Goal: Information Seeking & Learning: Compare options

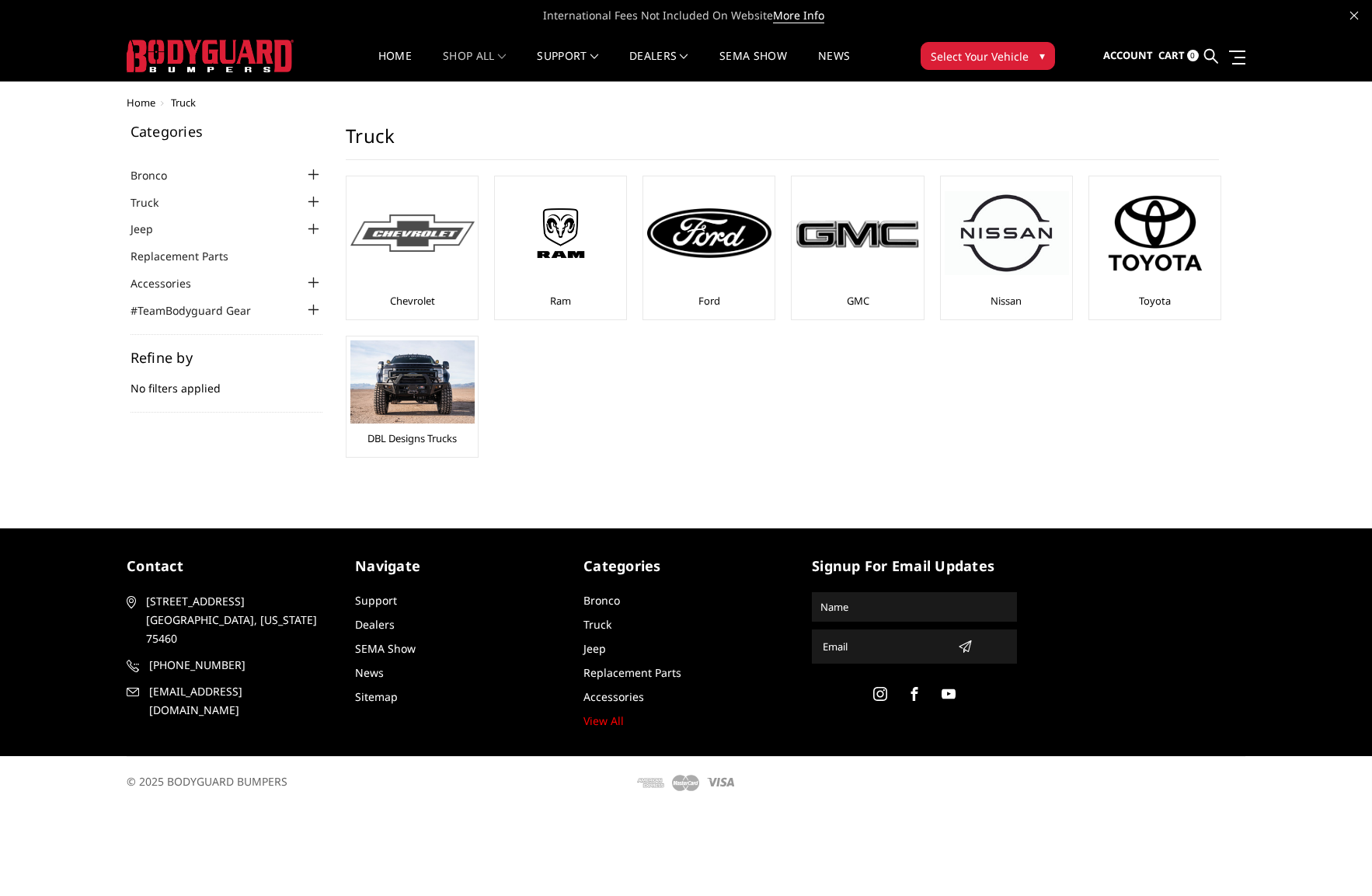
click at [408, 255] on div at bounding box center [412, 232] width 124 height 105
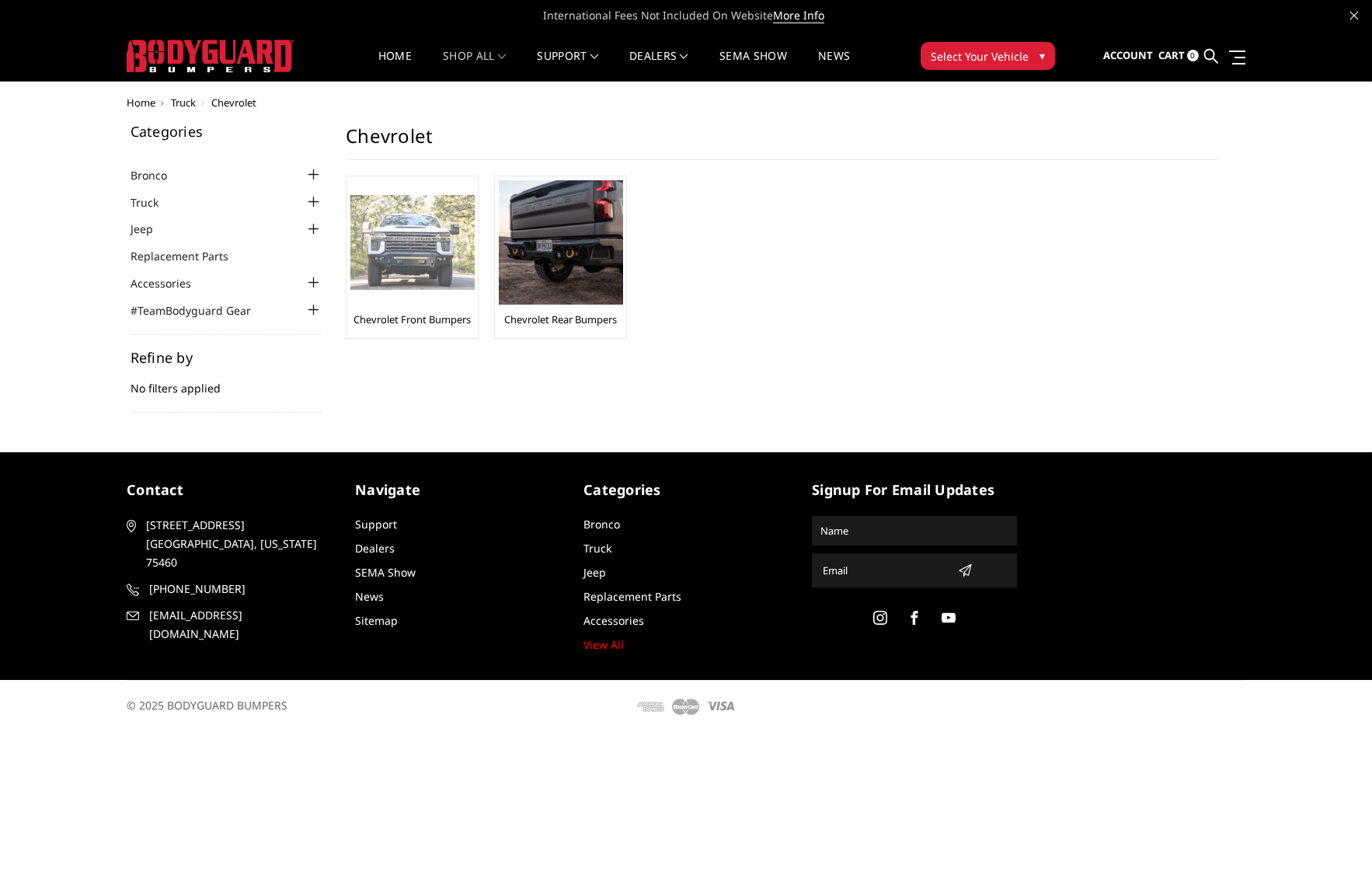
click at [403, 273] on img at bounding box center [412, 242] width 124 height 96
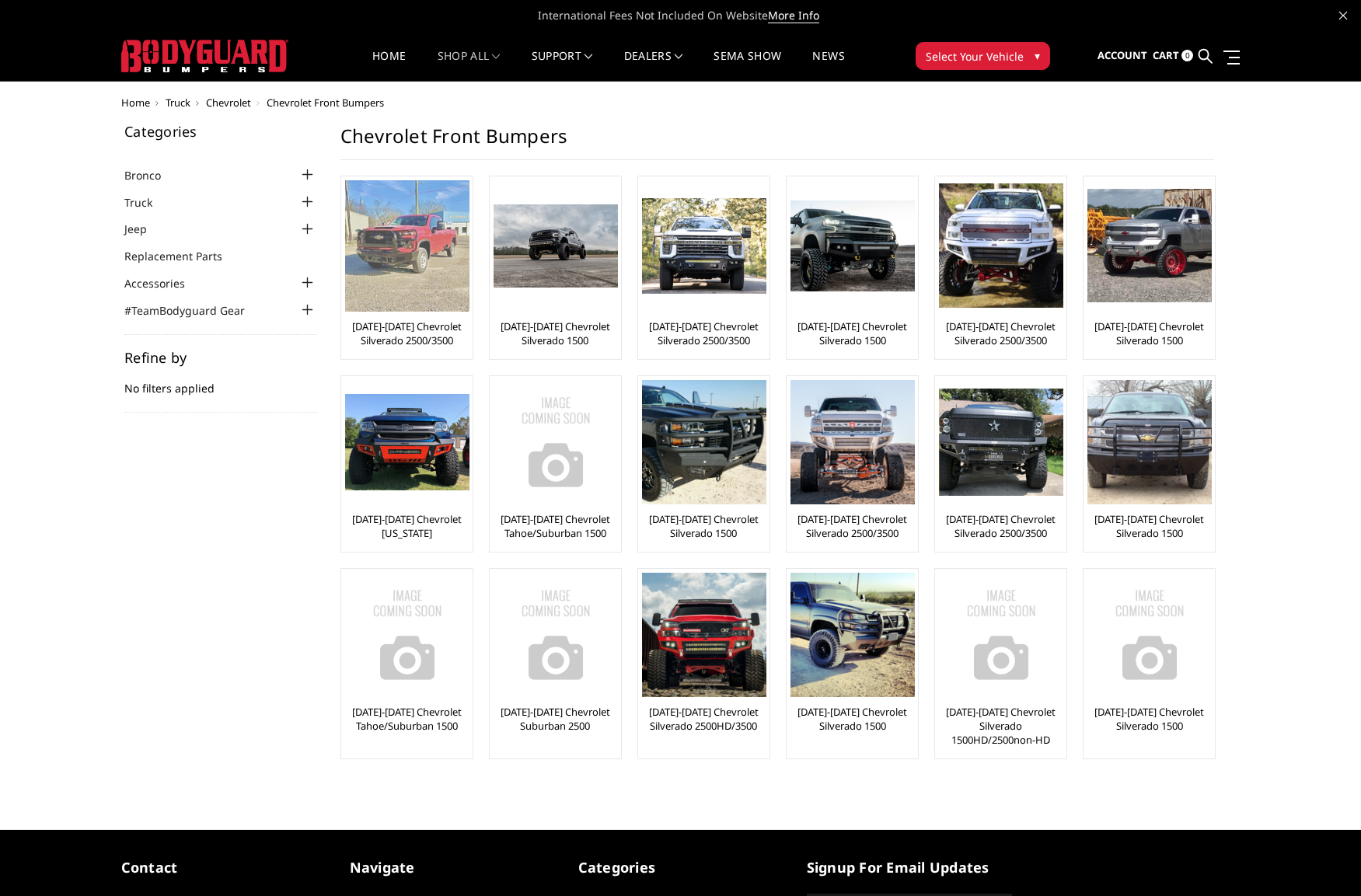
click at [402, 271] on img at bounding box center [407, 245] width 124 height 131
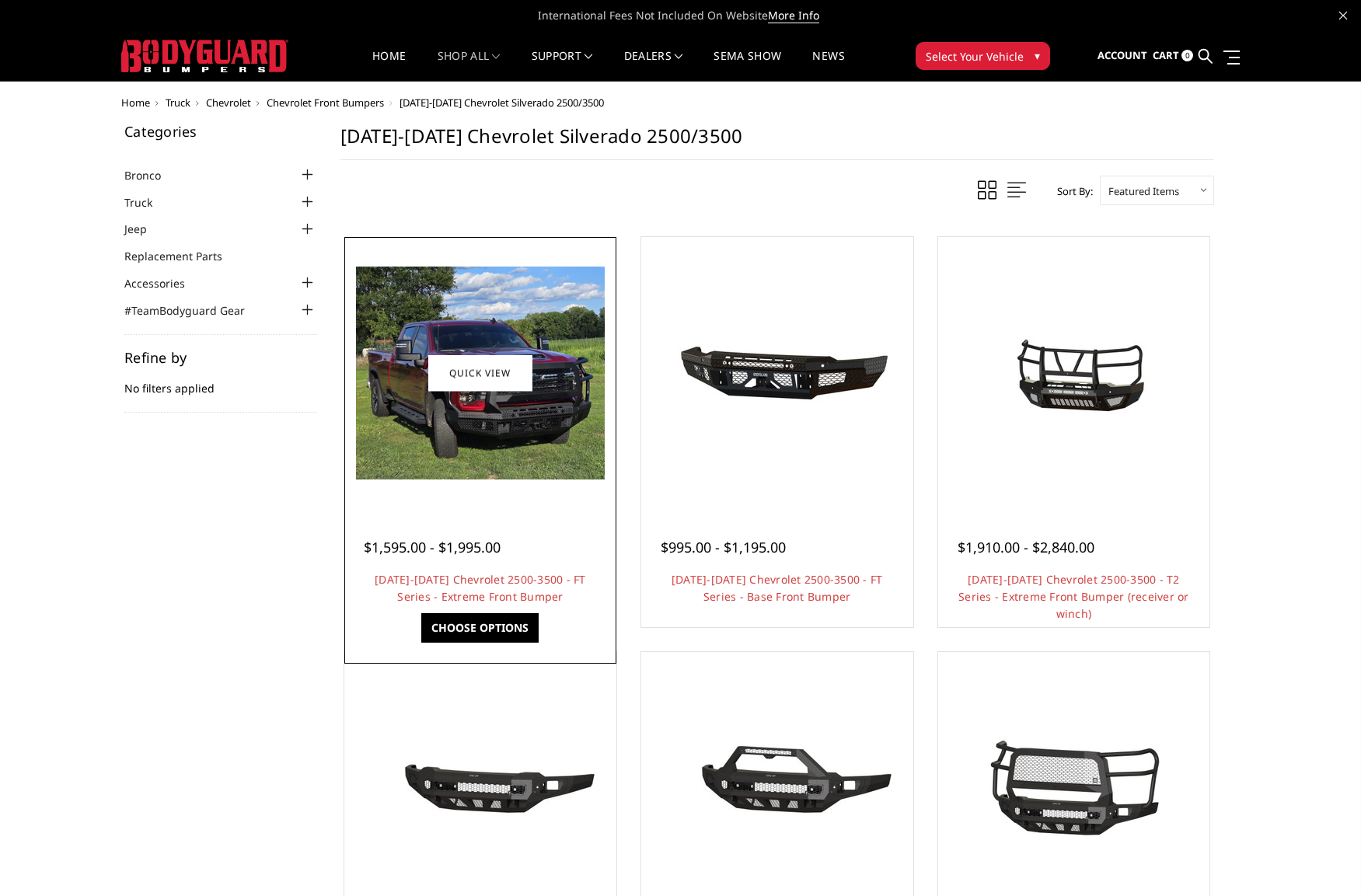
click at [421, 368] on img at bounding box center [480, 373] width 249 height 213
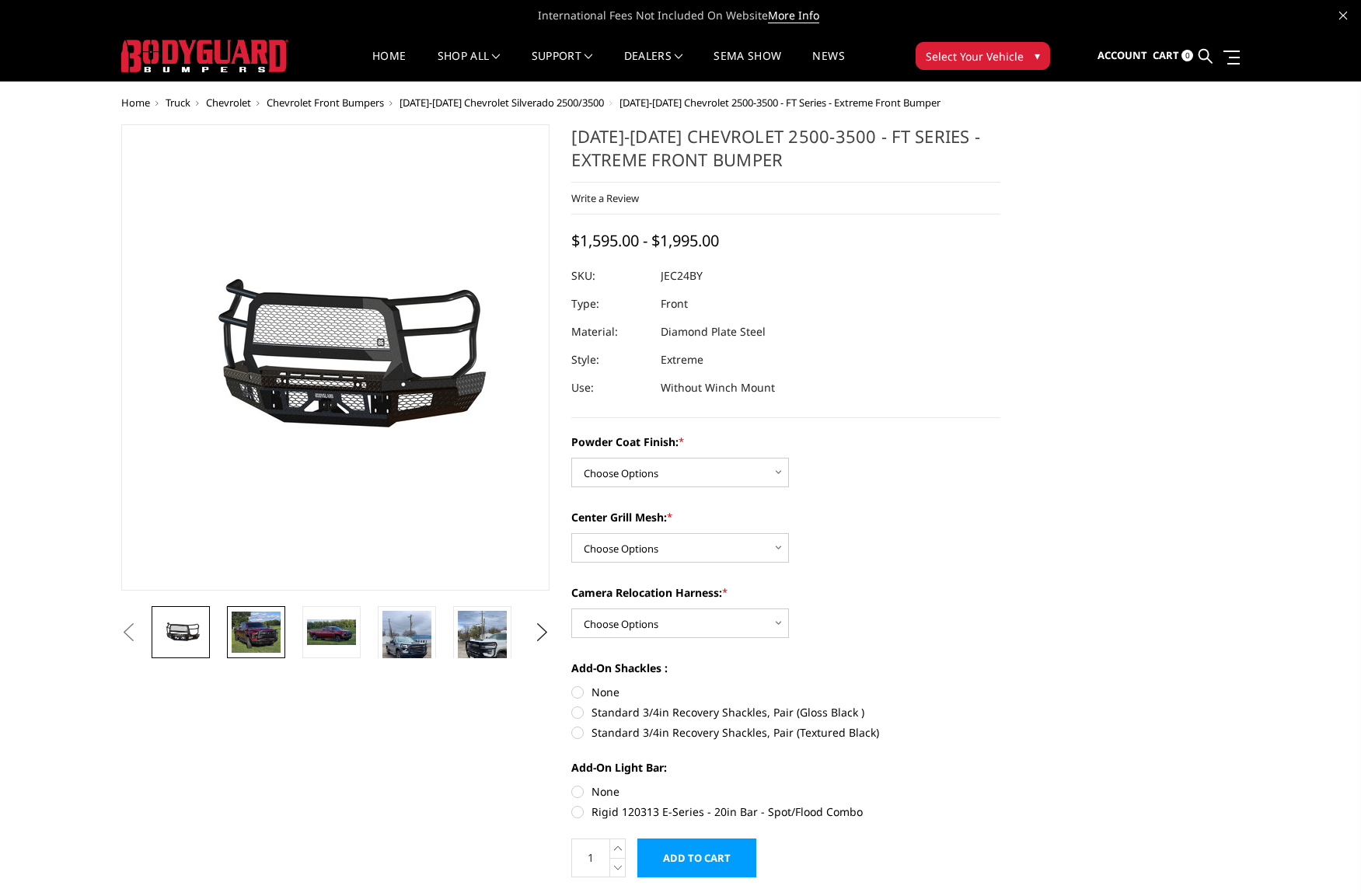
click at [265, 653] on img at bounding box center [256, 632] width 49 height 42
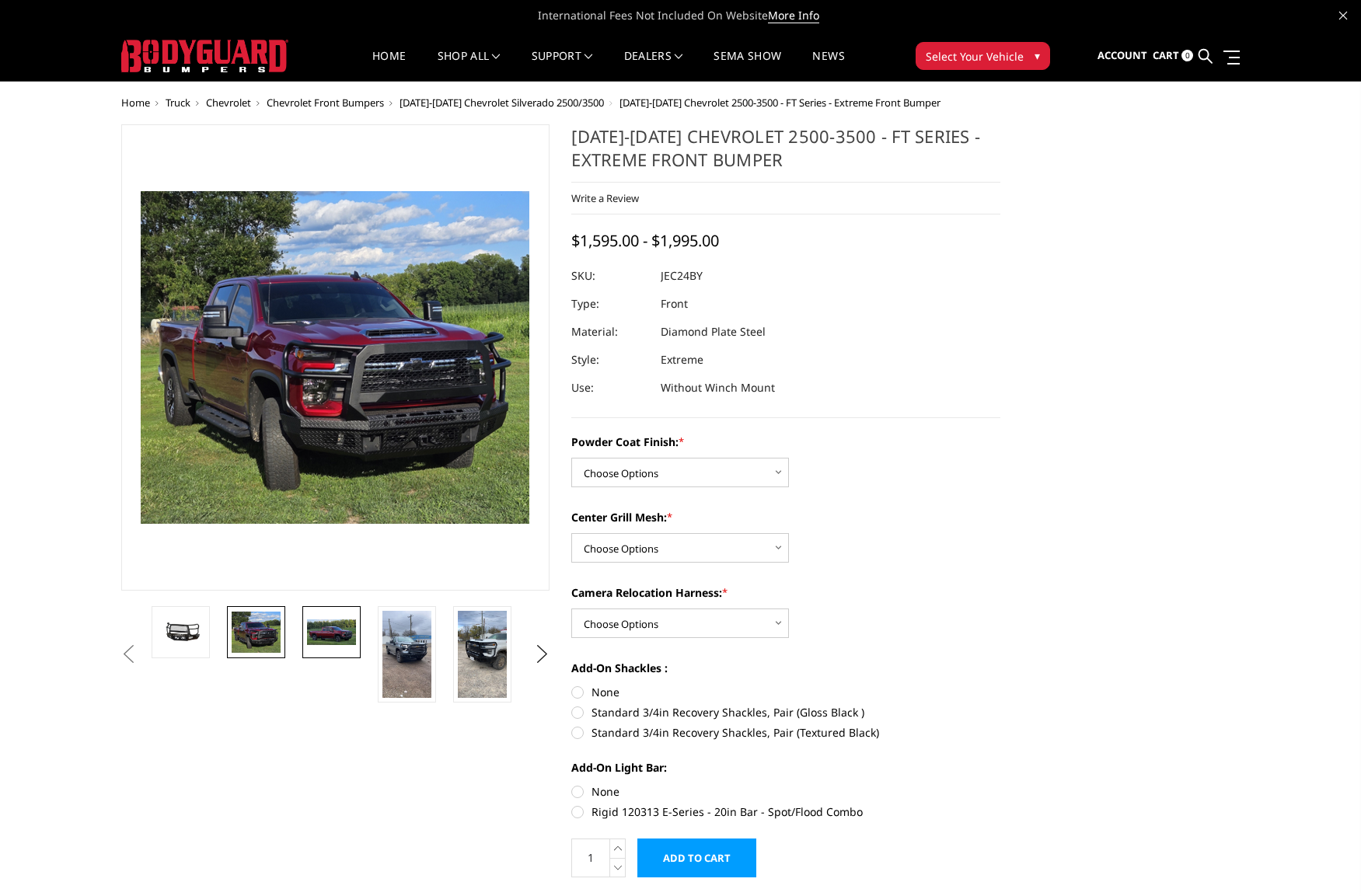
click at [306, 641] on link at bounding box center [331, 632] width 59 height 52
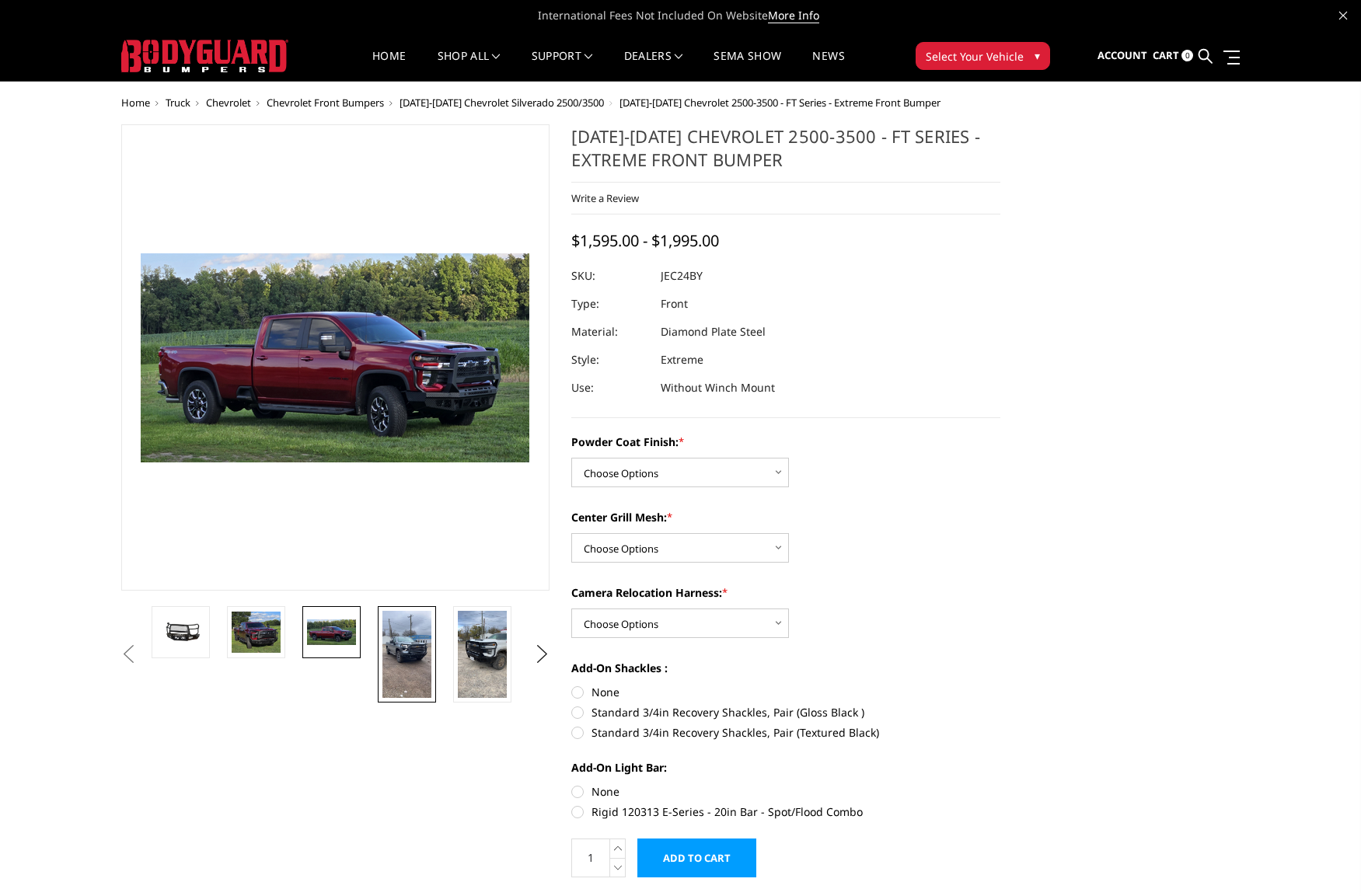
click at [403, 651] on img at bounding box center [407, 654] width 49 height 87
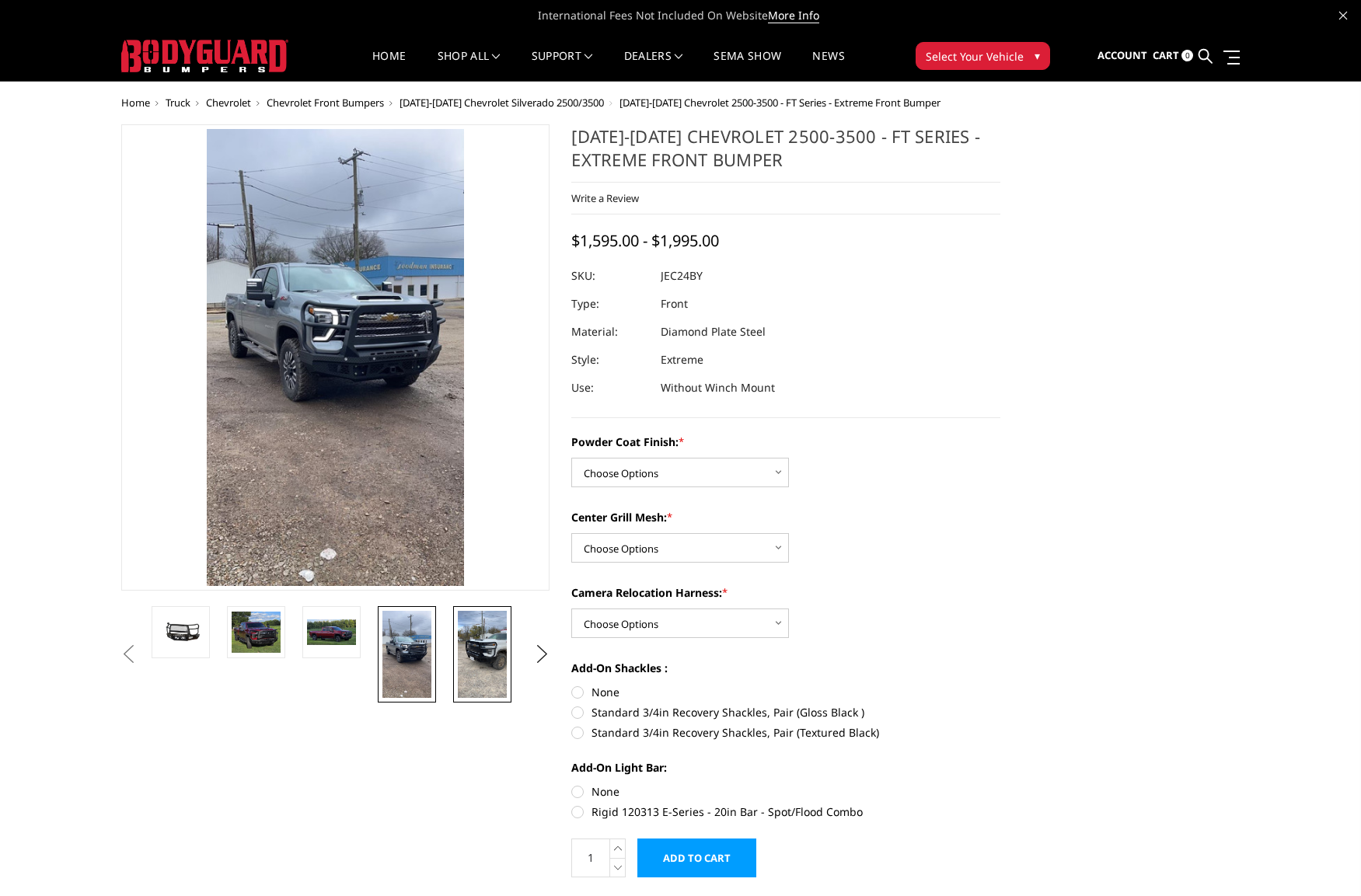
click at [495, 665] on img at bounding box center [482, 654] width 49 height 87
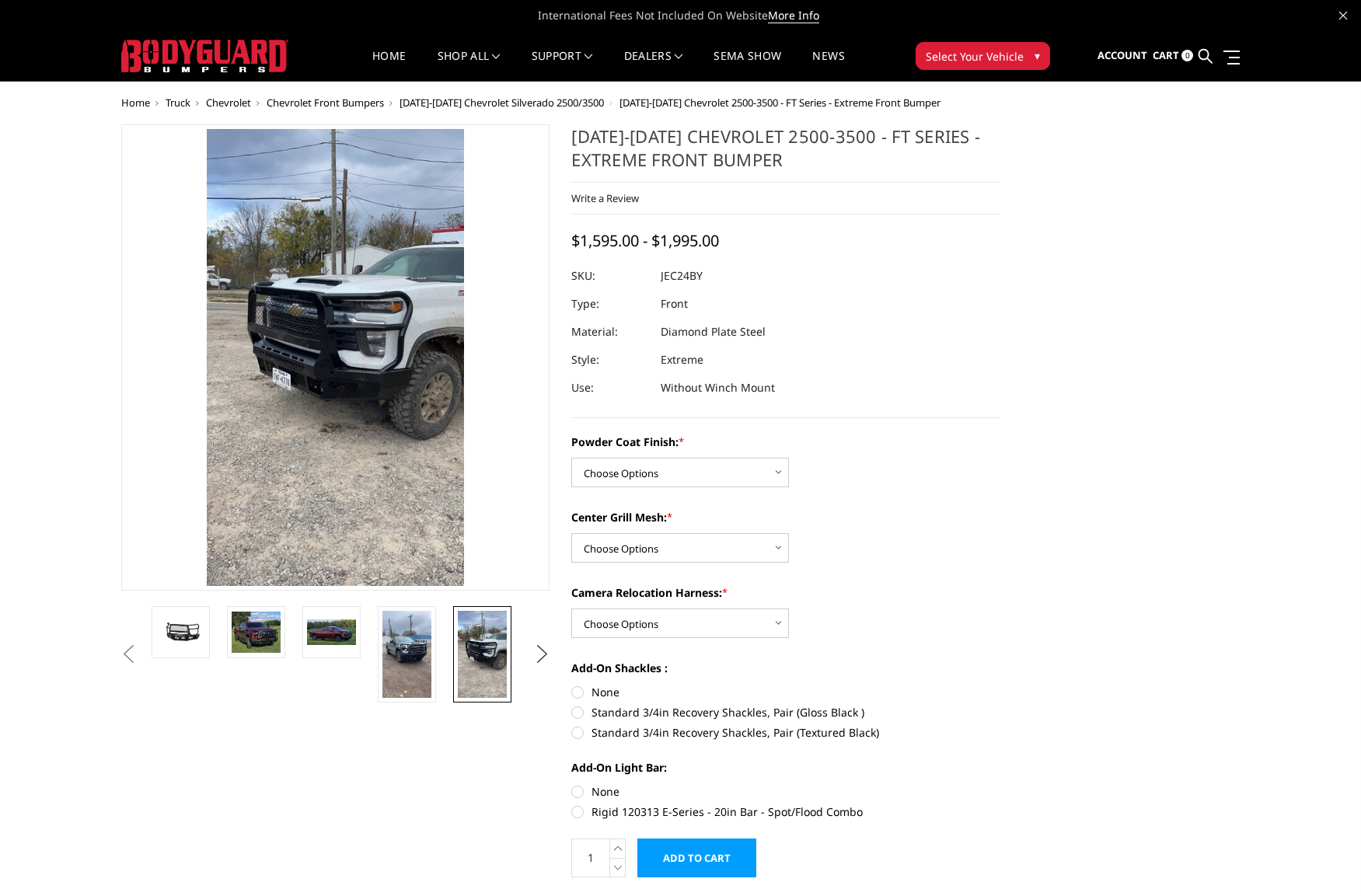
click at [550, 657] on button "Next" at bounding box center [541, 654] width 23 height 23
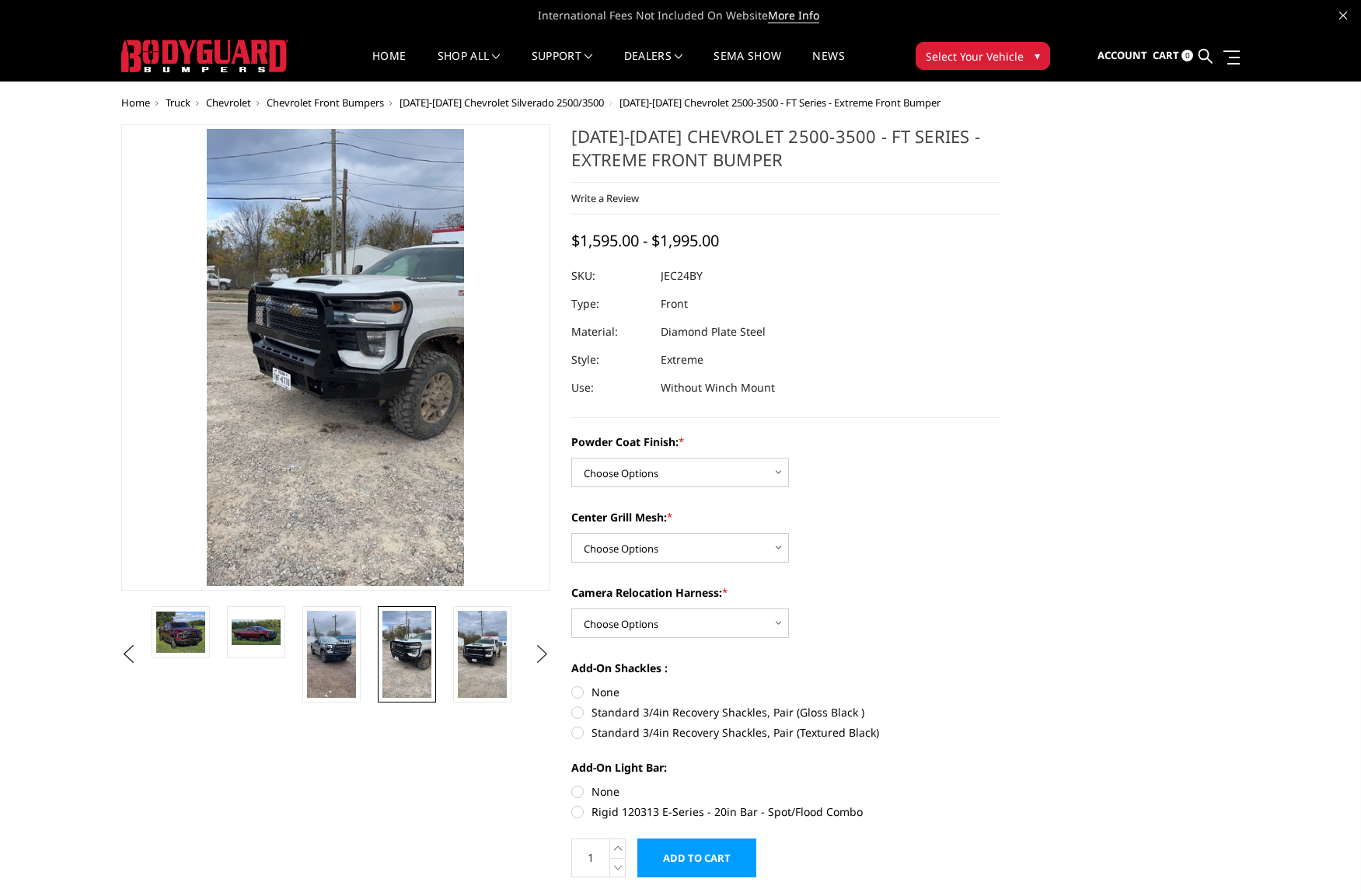
click at [543, 656] on button "Next" at bounding box center [541, 654] width 23 height 23
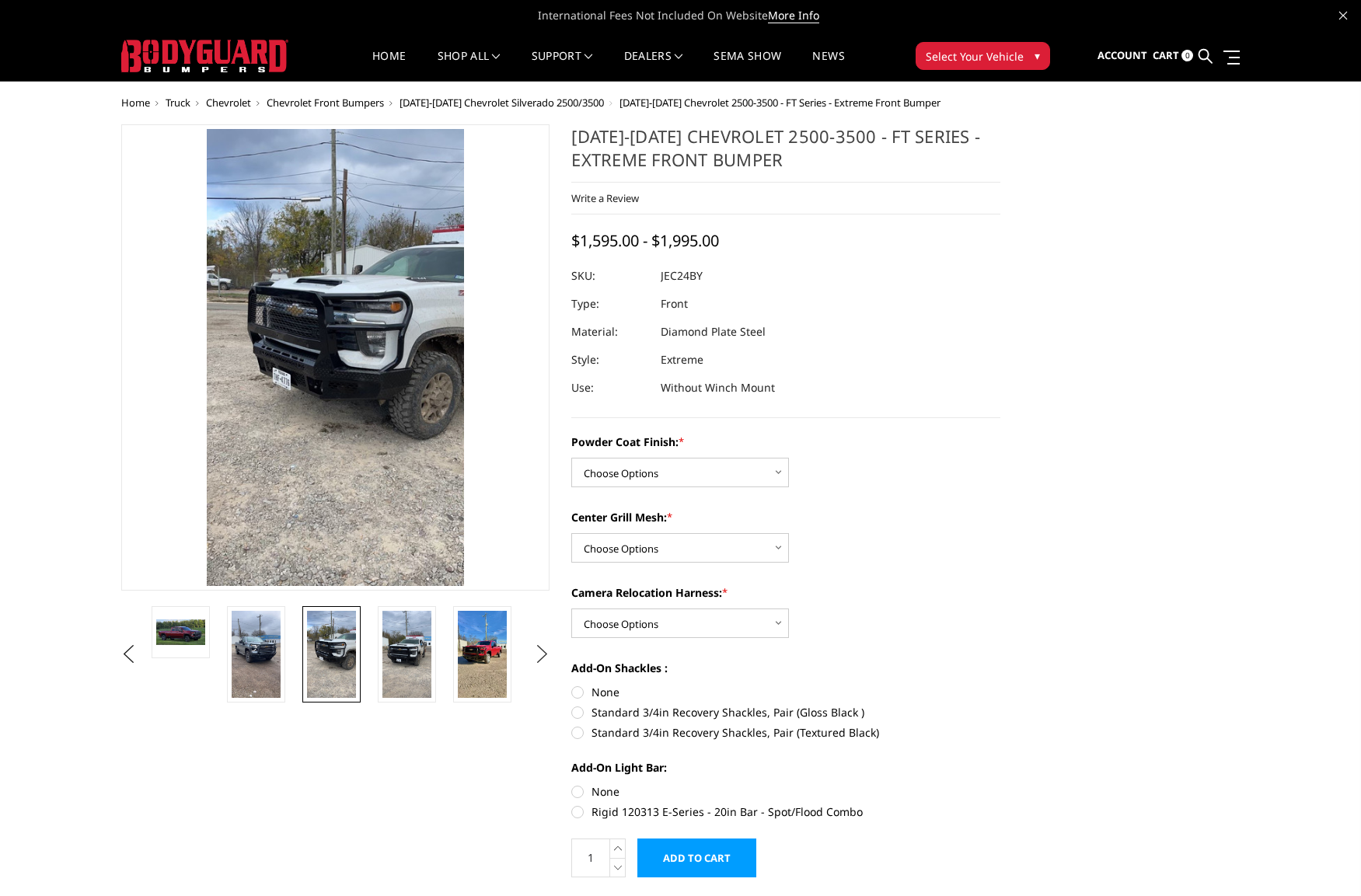
click at [543, 656] on button "Next" at bounding box center [541, 654] width 23 height 23
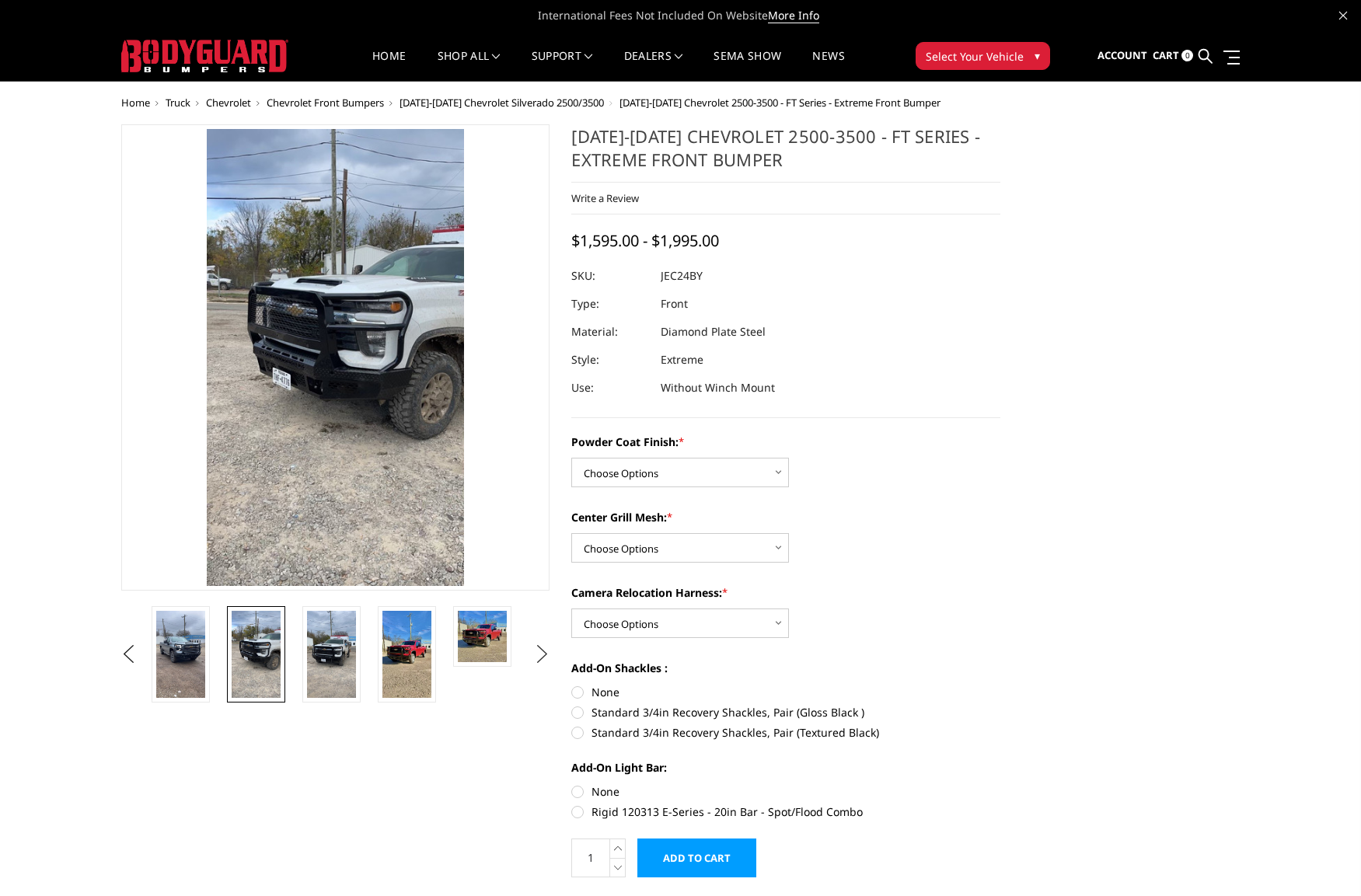
click at [543, 656] on button "Next" at bounding box center [541, 654] width 23 height 23
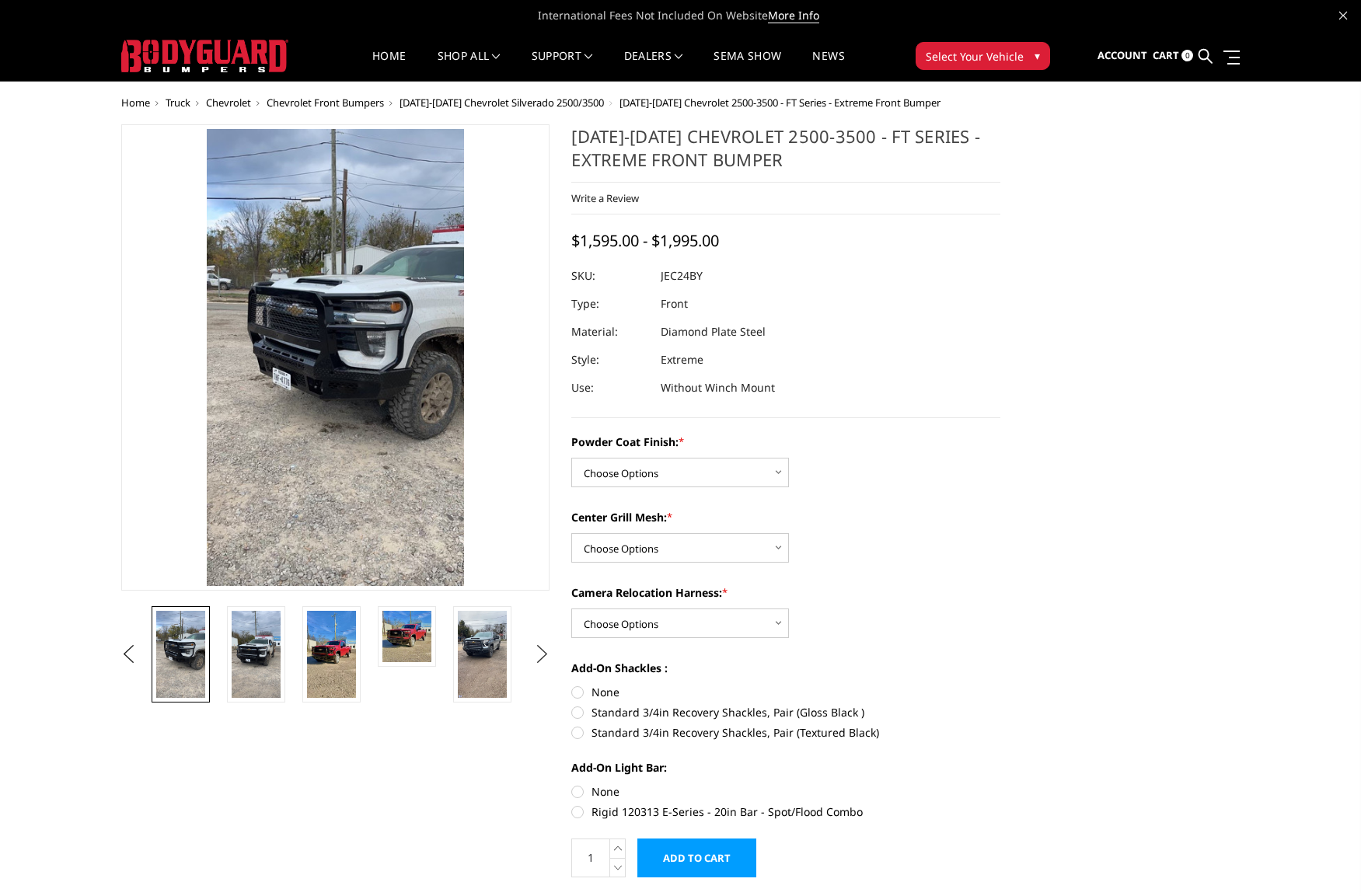
click at [543, 656] on button "Next" at bounding box center [541, 654] width 23 height 23
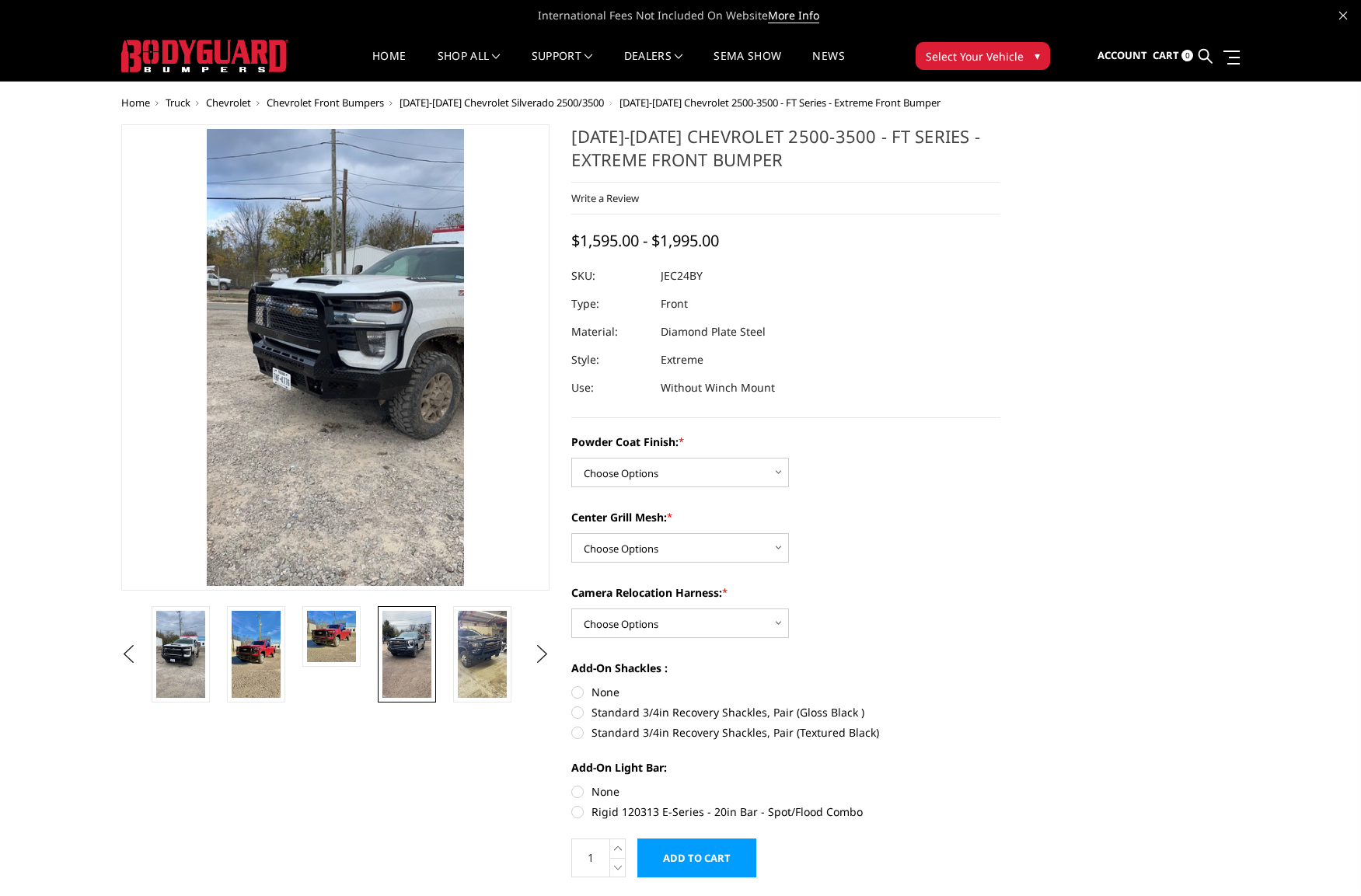
click at [423, 656] on img at bounding box center [407, 654] width 49 height 87
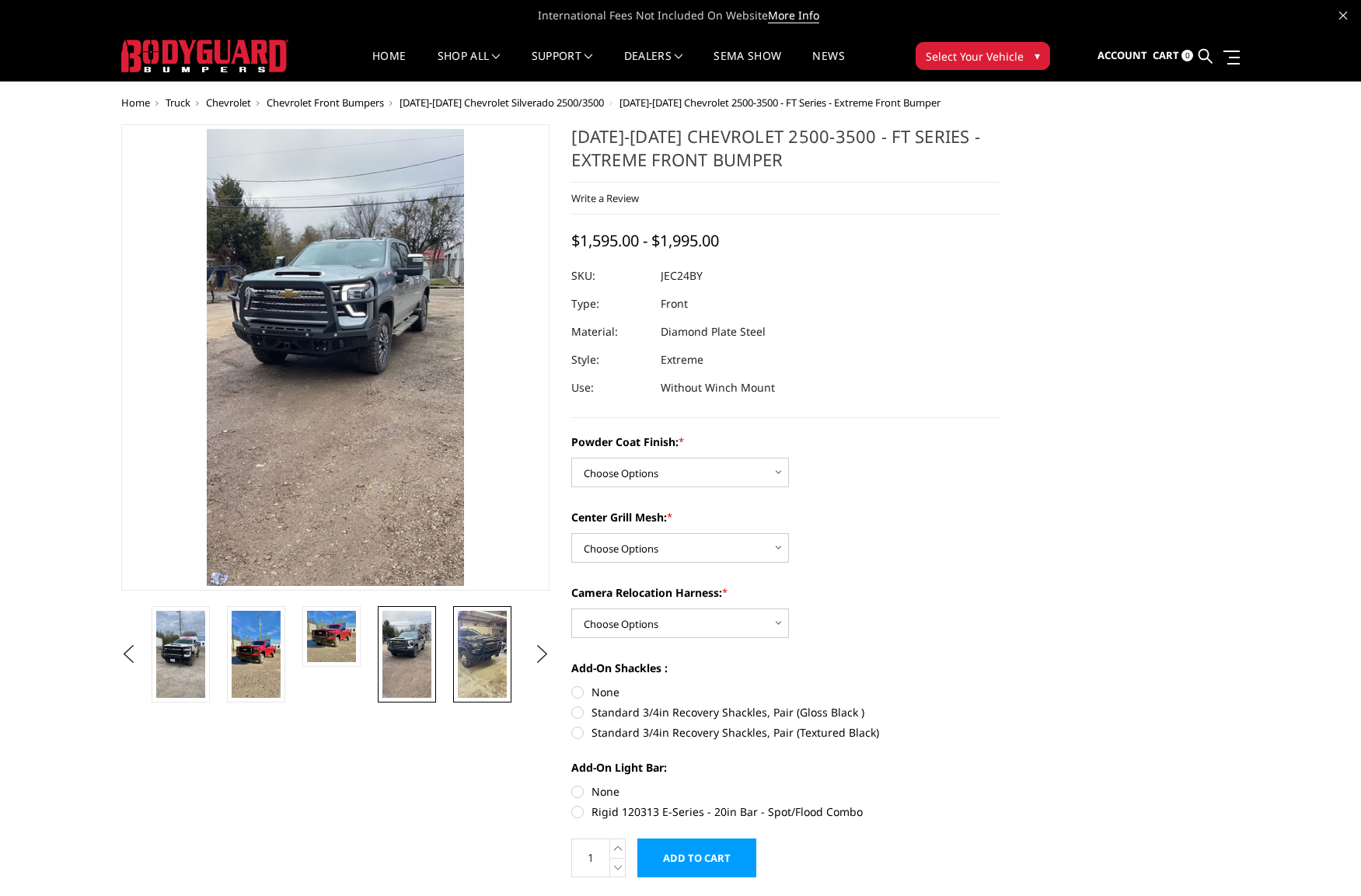
click at [474, 658] on img at bounding box center [482, 654] width 49 height 87
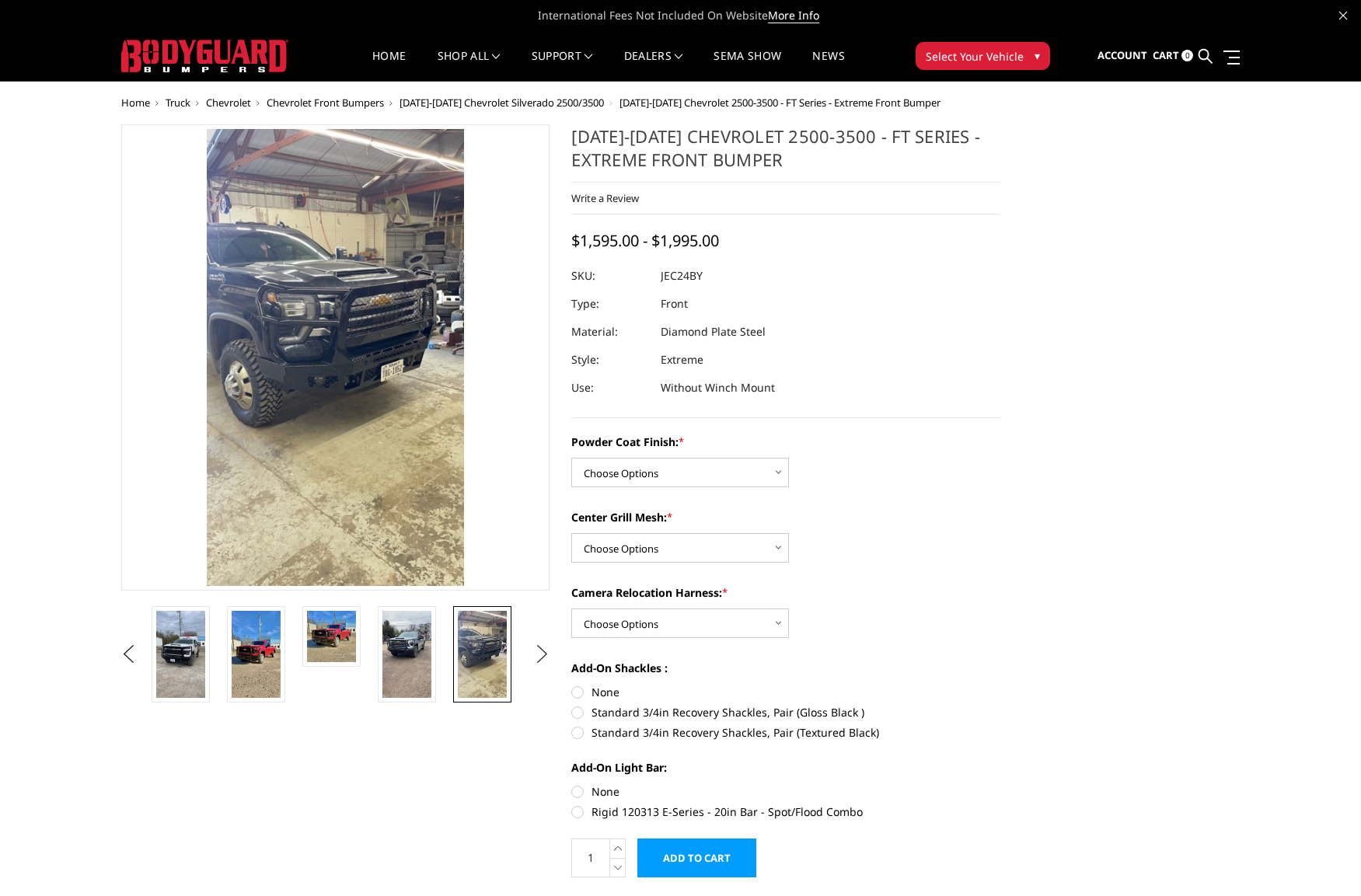
click at [539, 652] on button "Next" at bounding box center [541, 654] width 23 height 23
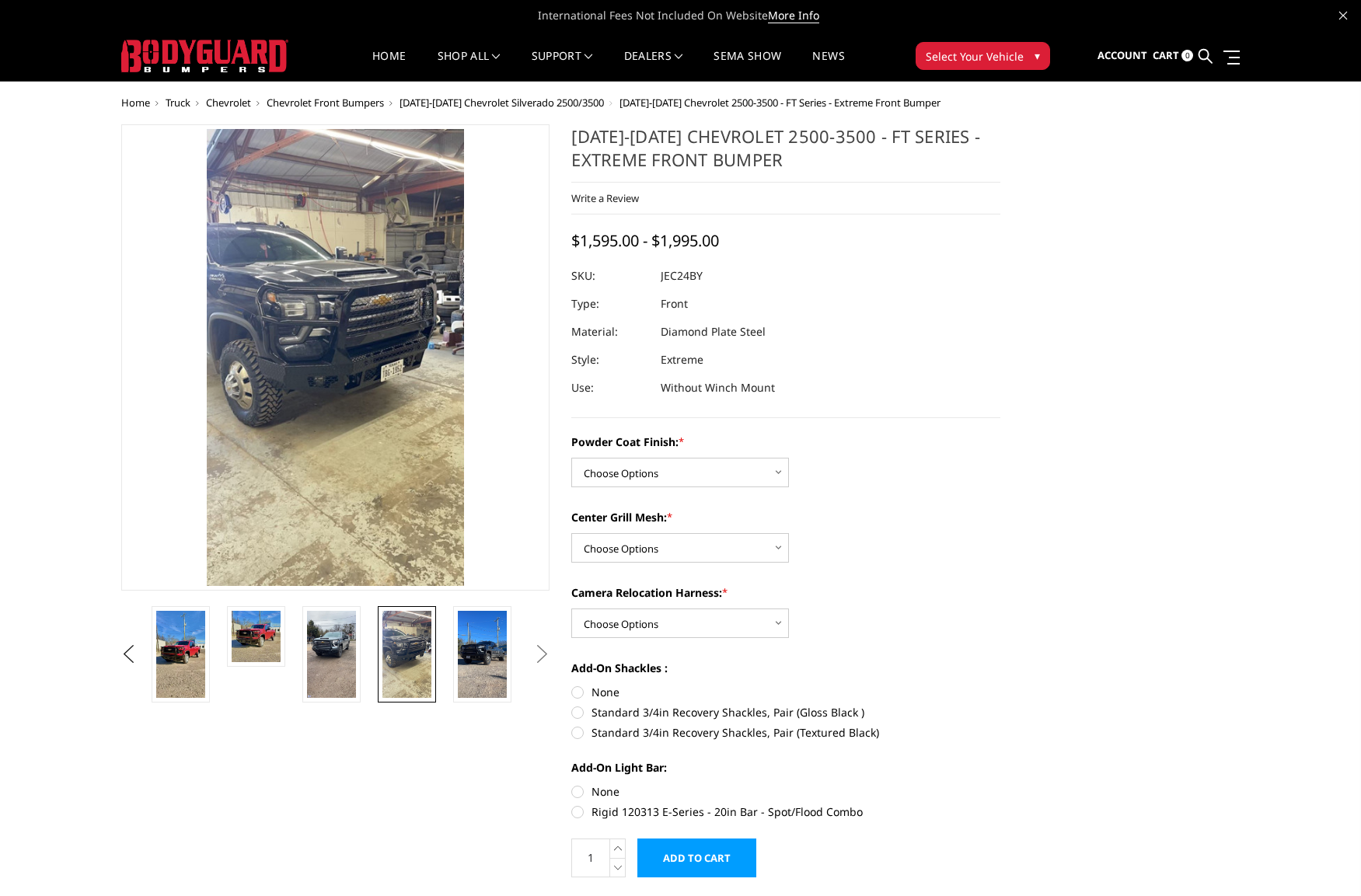
click at [539, 652] on button "Next" at bounding box center [541, 654] width 23 height 23
click at [338, 650] on img at bounding box center [331, 654] width 49 height 87
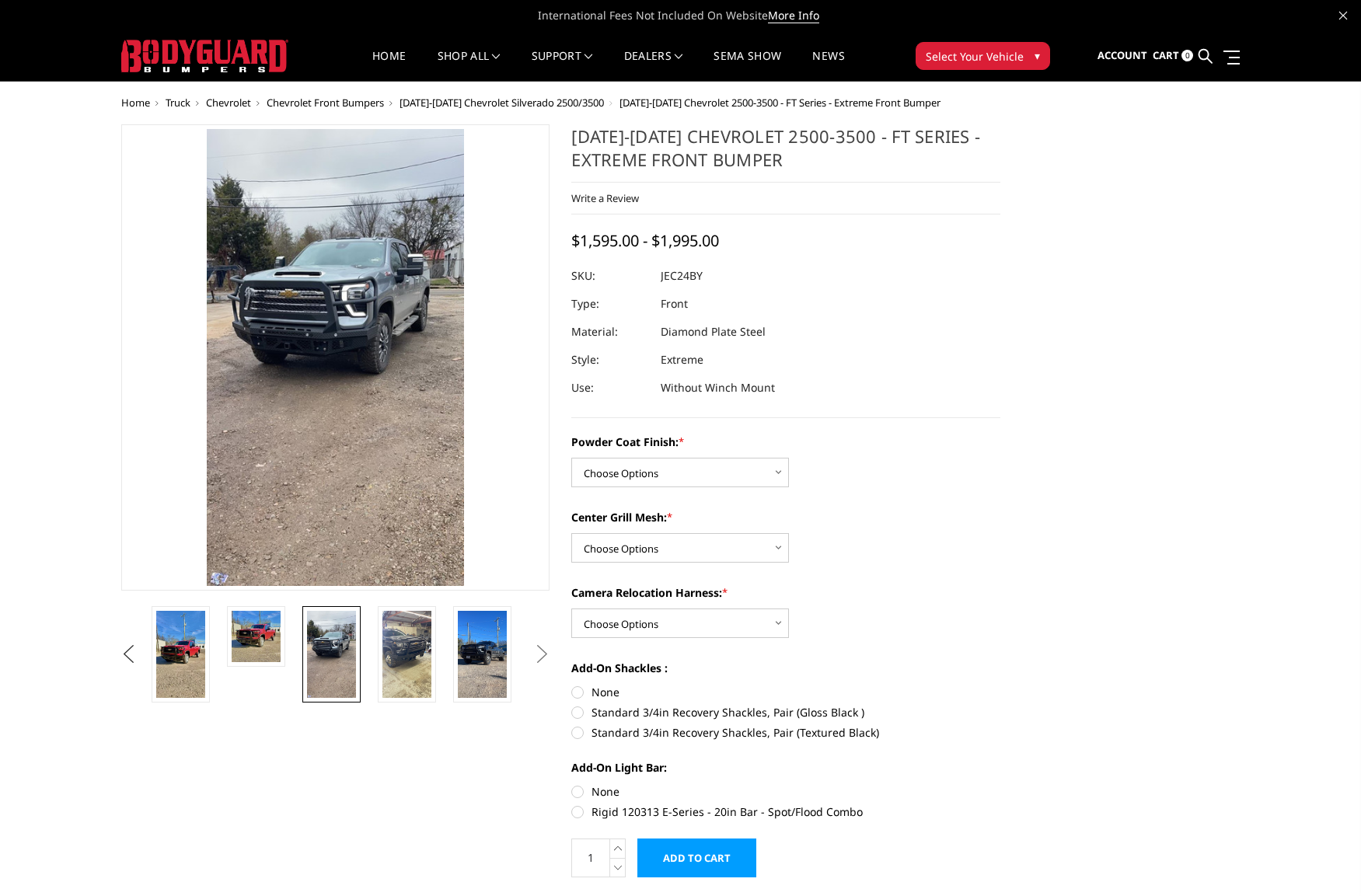
click at [132, 651] on button "Previous" at bounding box center [129, 654] width 23 height 23
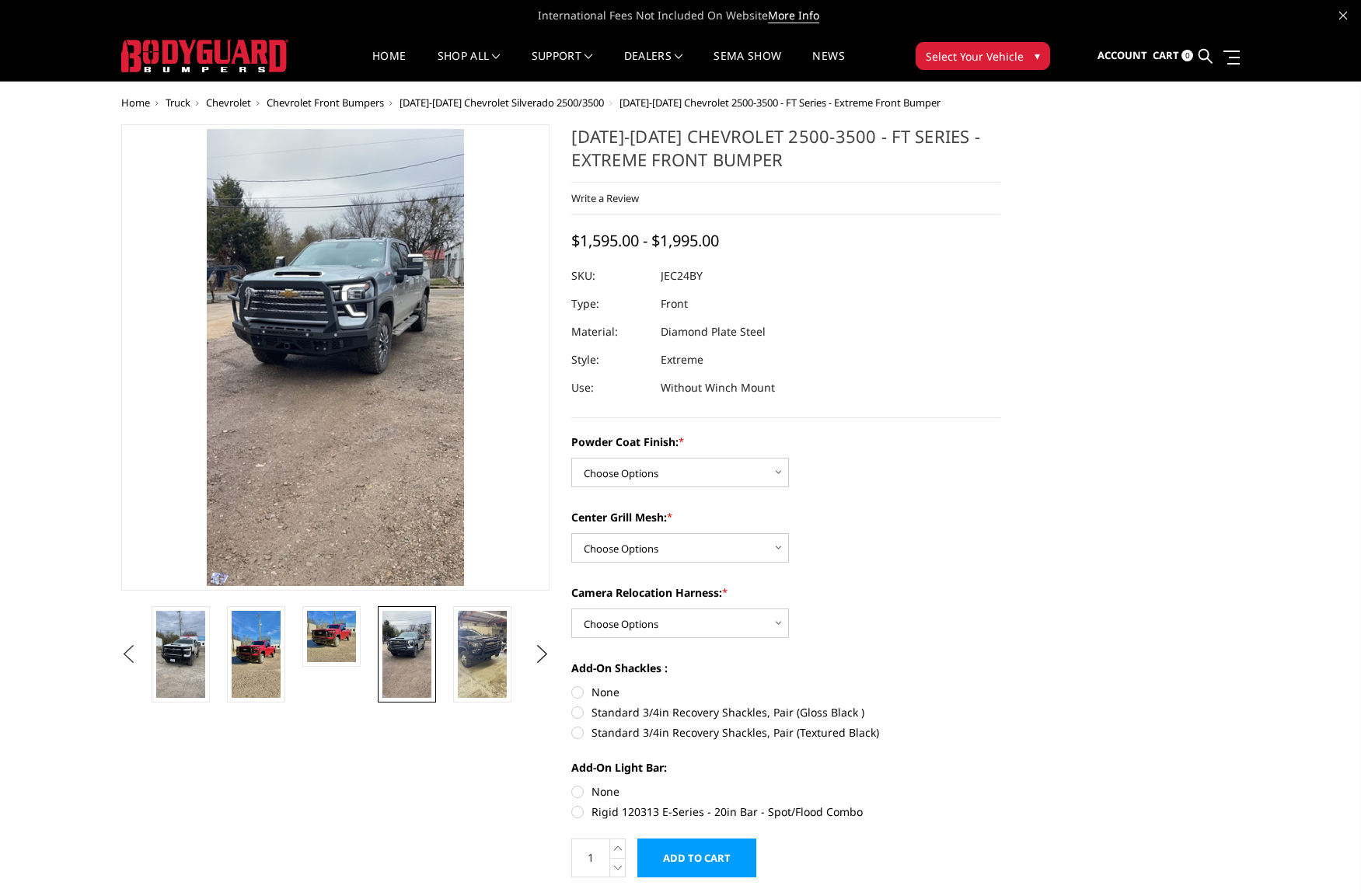
click at [132, 651] on button "Previous" at bounding box center [129, 654] width 23 height 23
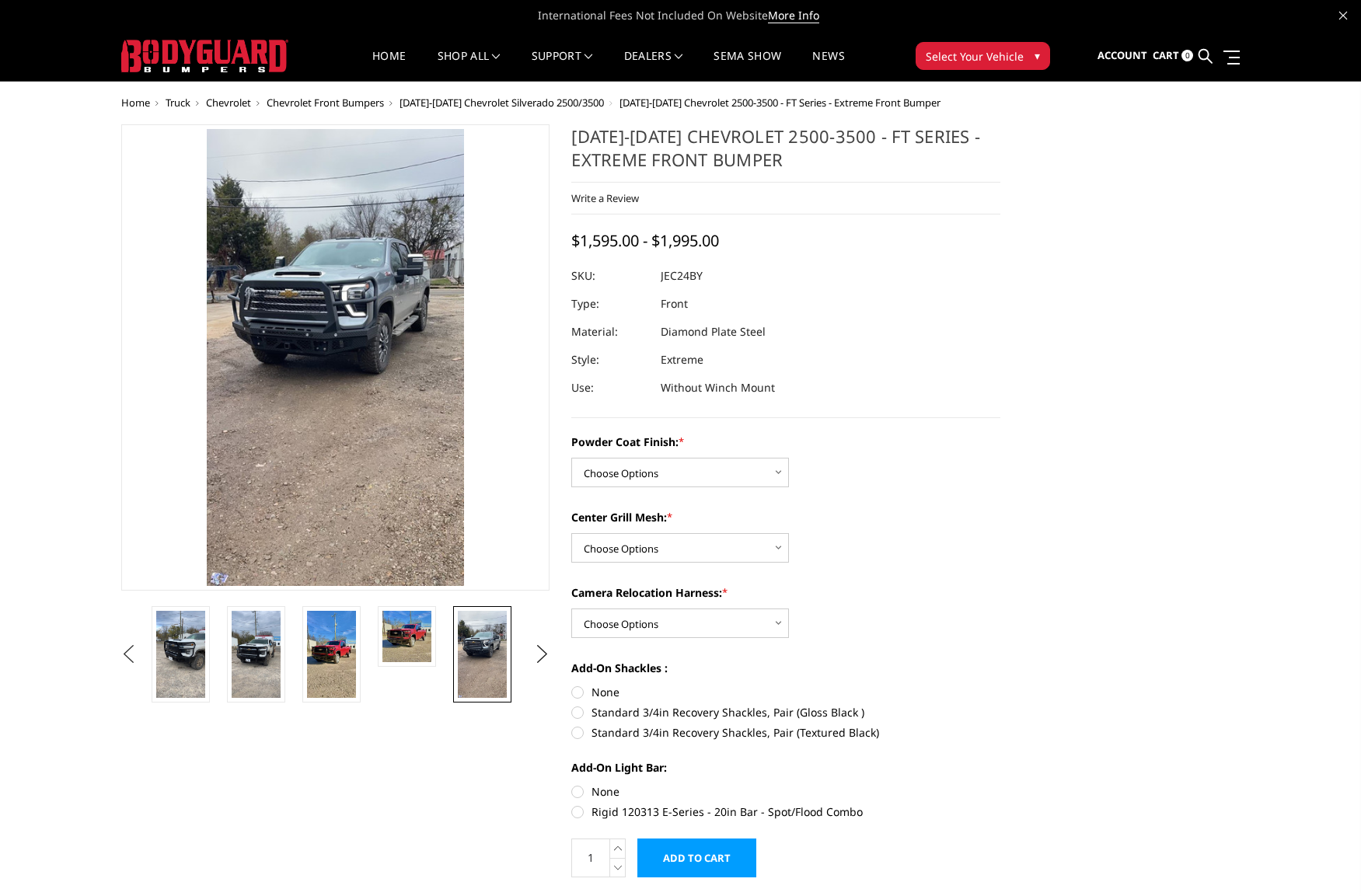
click at [132, 651] on button "Previous" at bounding box center [129, 654] width 23 height 23
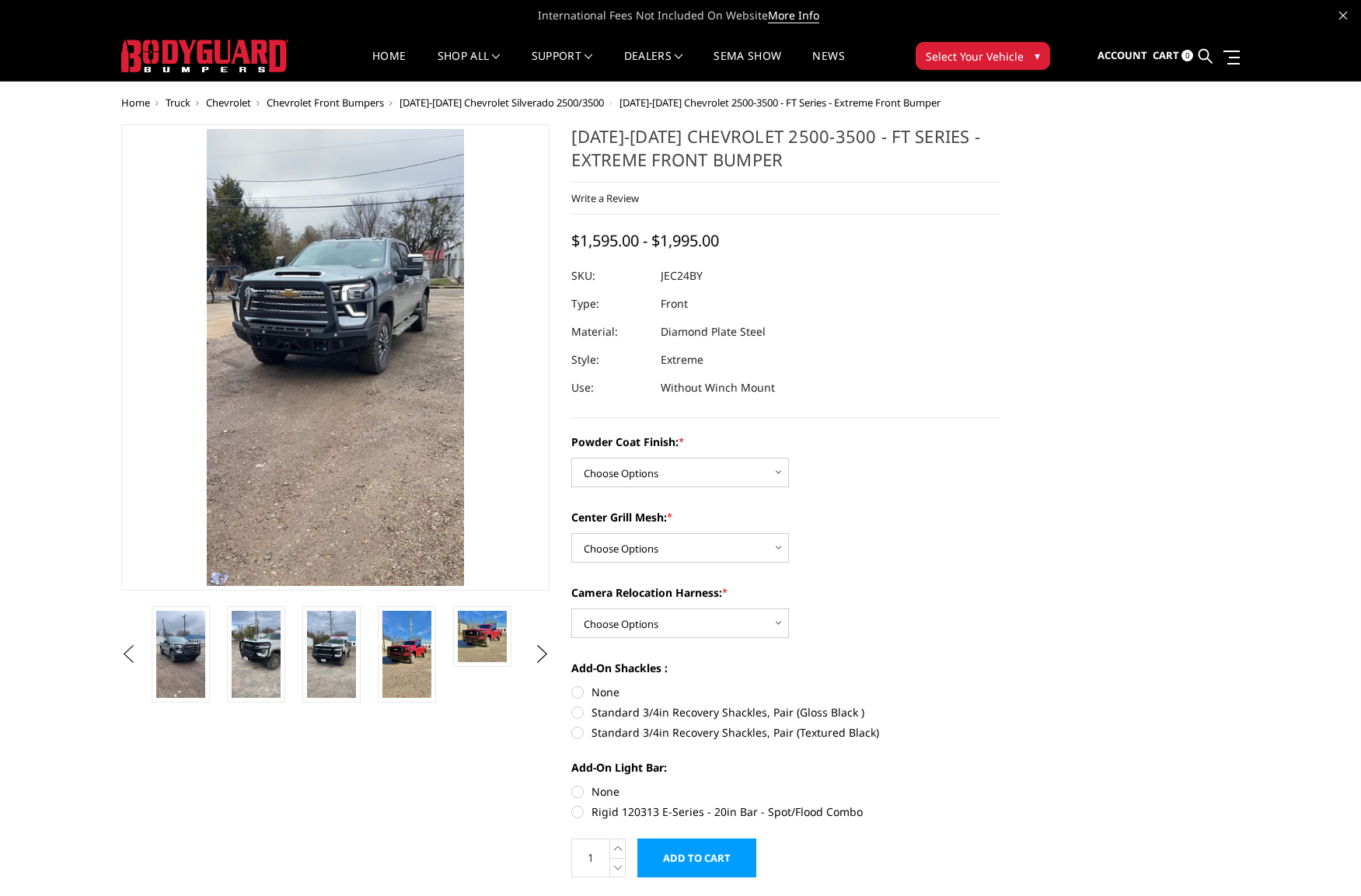
click at [132, 651] on button "Previous" at bounding box center [129, 654] width 23 height 23
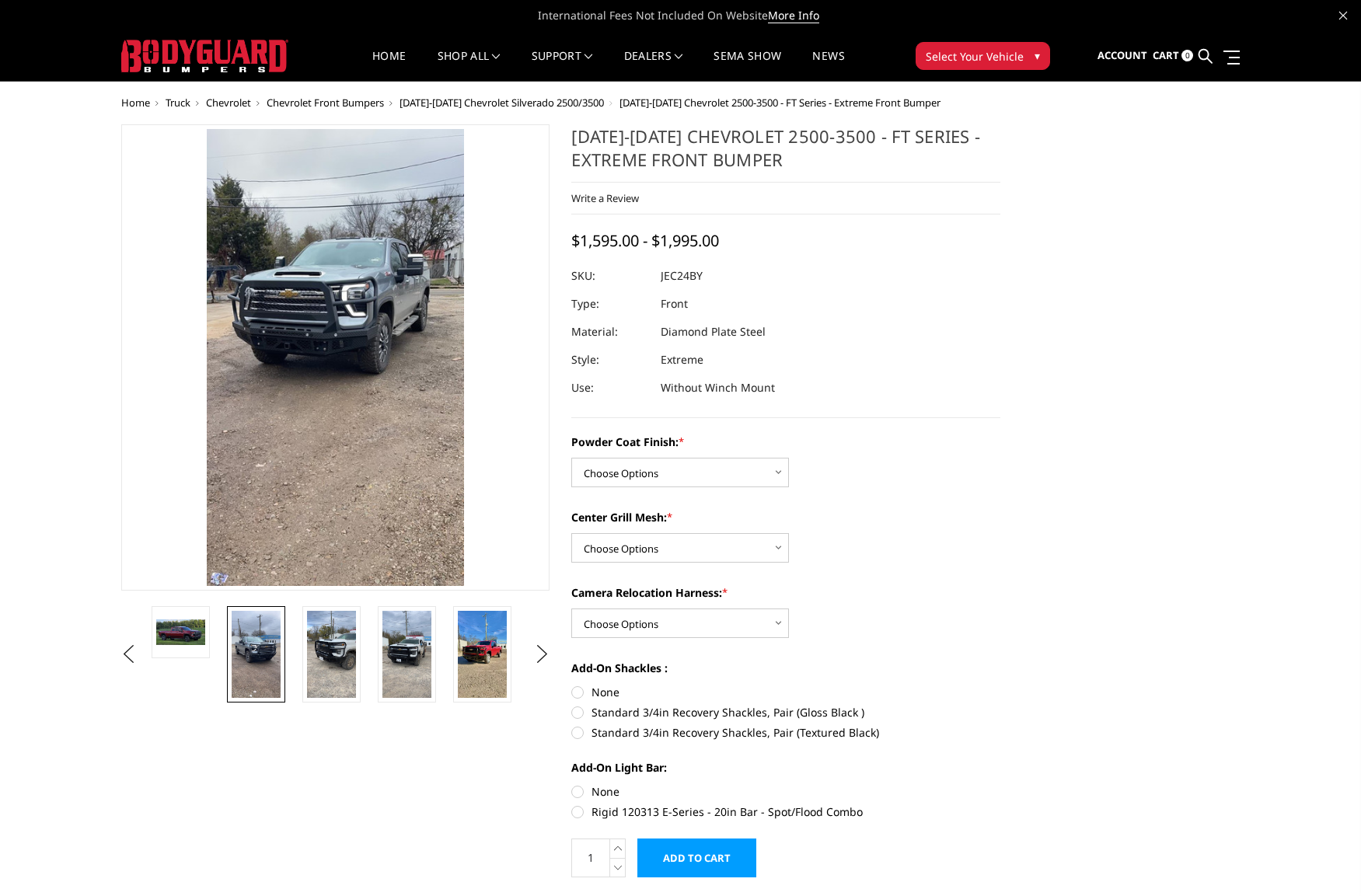
click at [245, 655] on img at bounding box center [256, 654] width 49 height 87
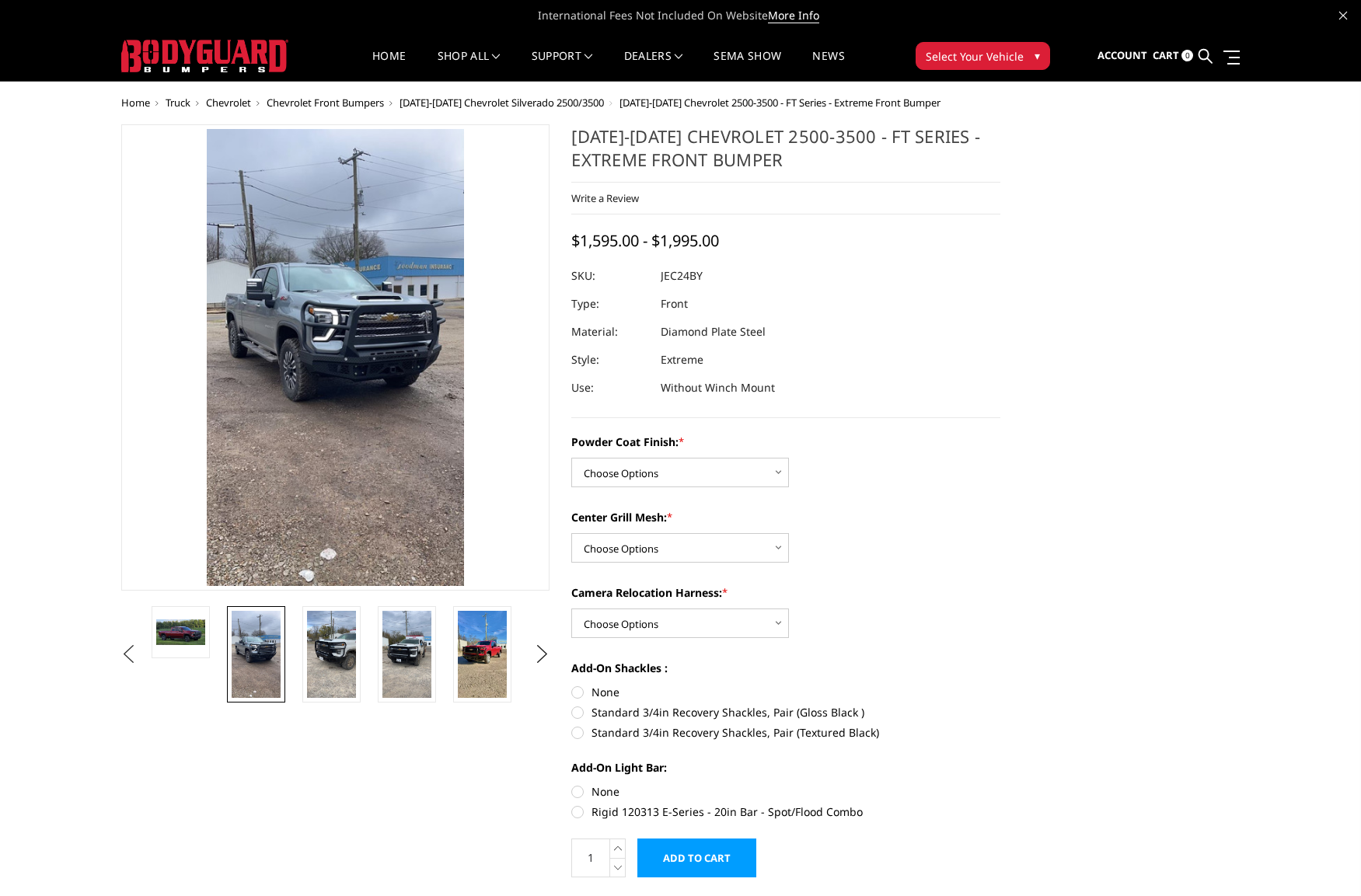
click at [134, 653] on button "Previous" at bounding box center [129, 654] width 23 height 23
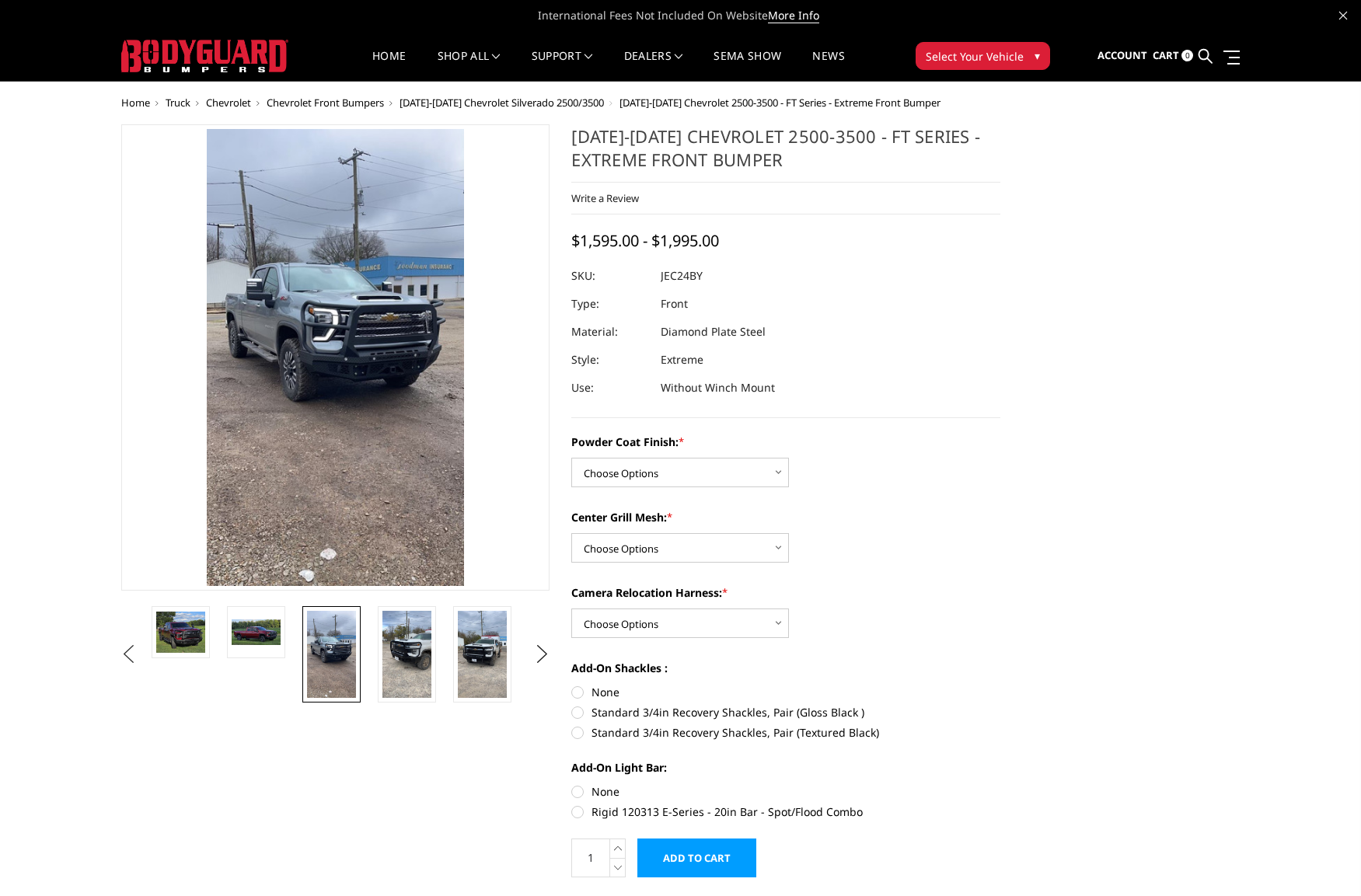
click at [134, 653] on button "Previous" at bounding box center [129, 654] width 23 height 23
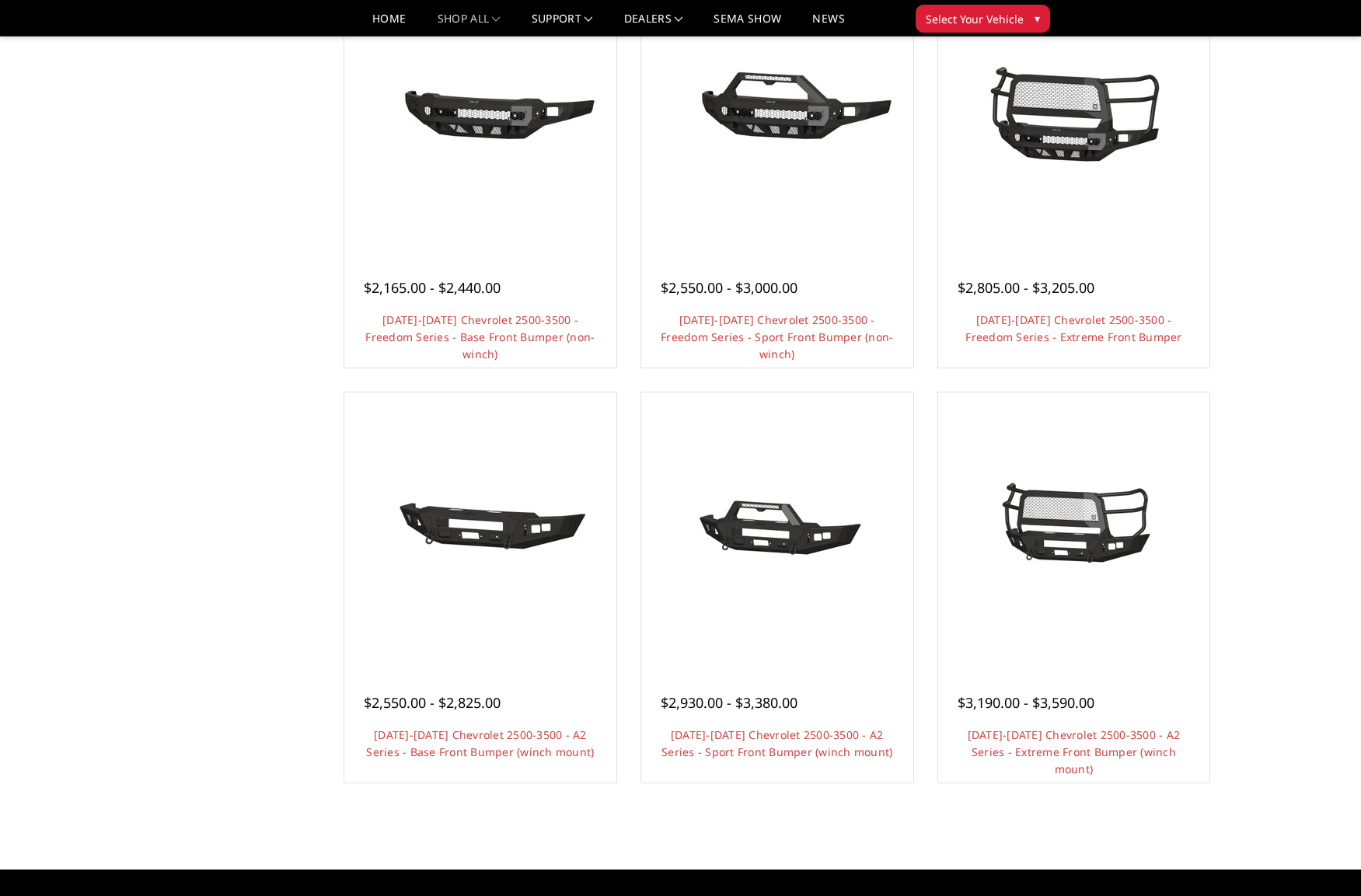
scroll to position [622, 0]
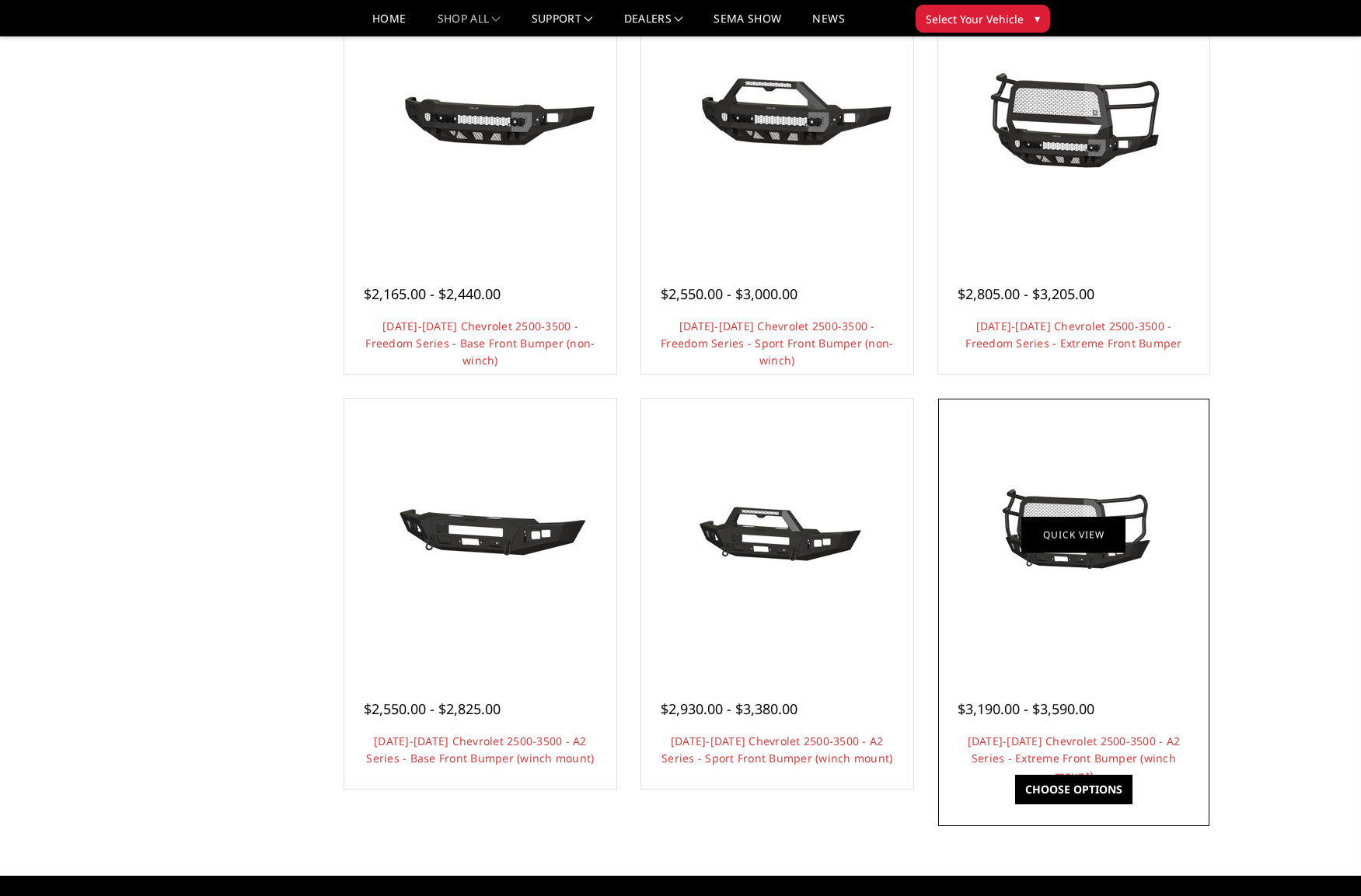
click at [1092, 558] on figure "Quick view" at bounding box center [1074, 534] width 264 height 264
click at [1069, 488] on img at bounding box center [1074, 534] width 249 height 117
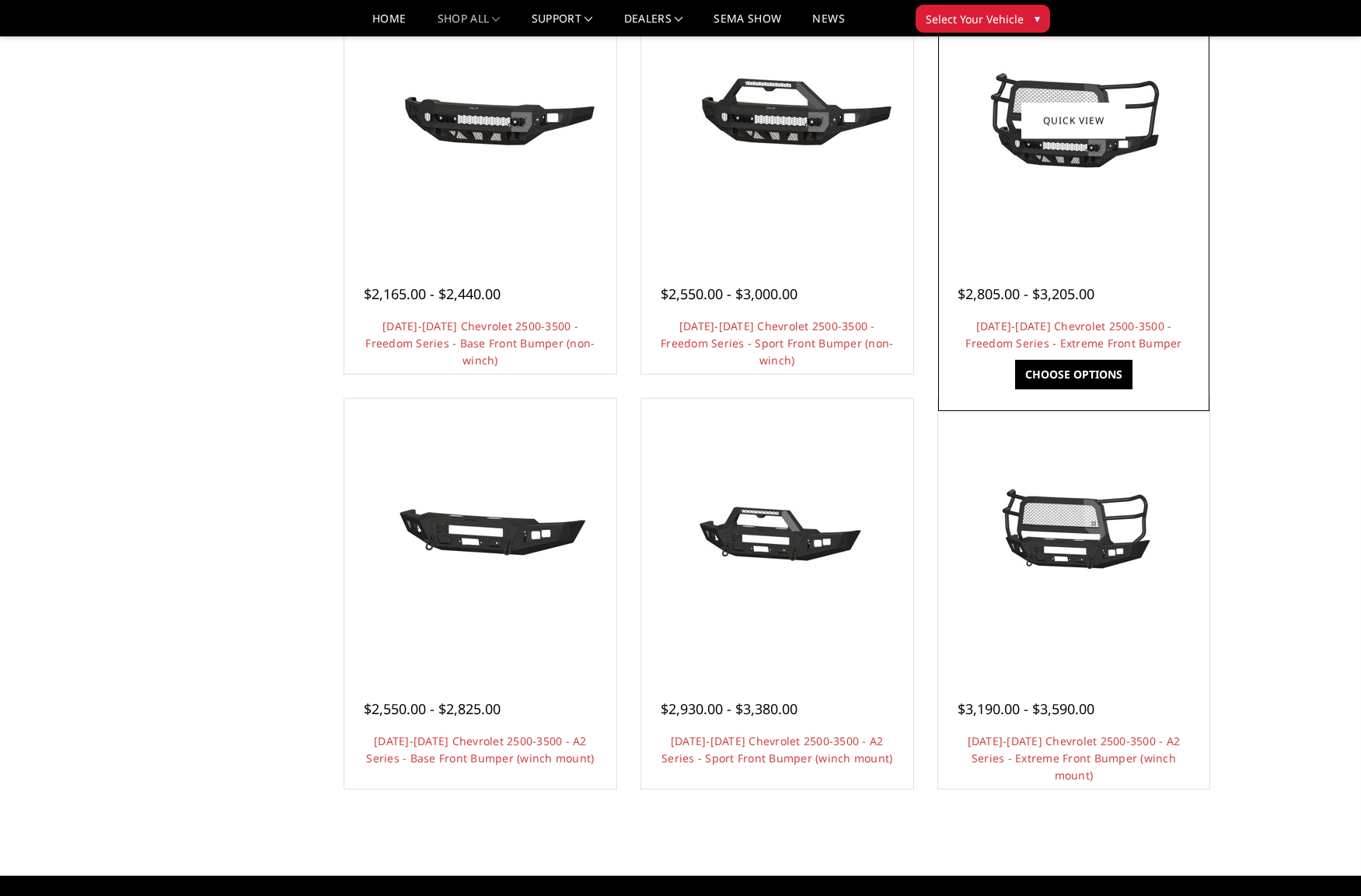
click at [1059, 147] on img at bounding box center [1074, 120] width 249 height 117
